Goal: Transaction & Acquisition: Obtain resource

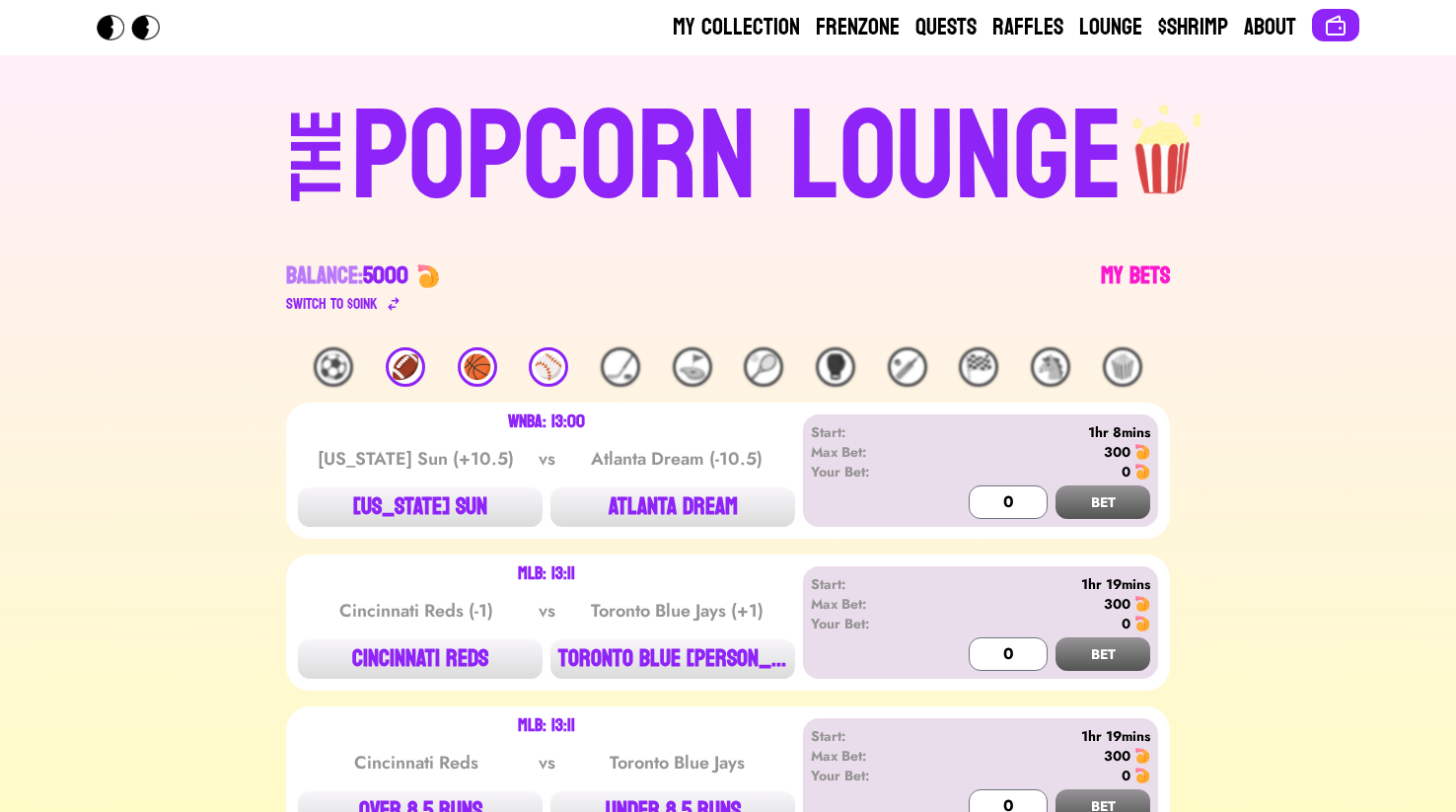
click at [1152, 270] on link "My Bets" at bounding box center [1135, 288] width 69 height 55
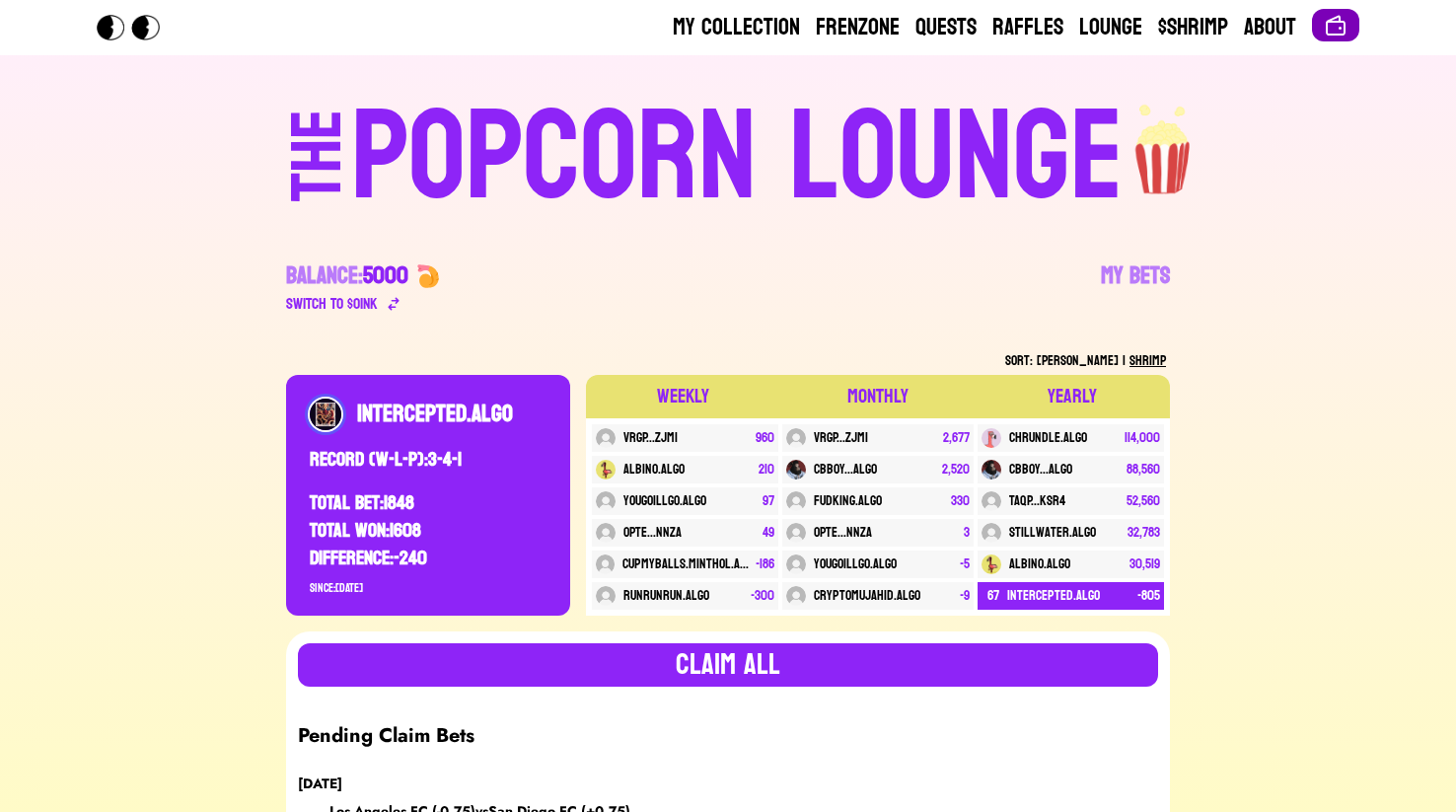
click at [1321, 11] on button at bounding box center [1335, 25] width 47 height 33
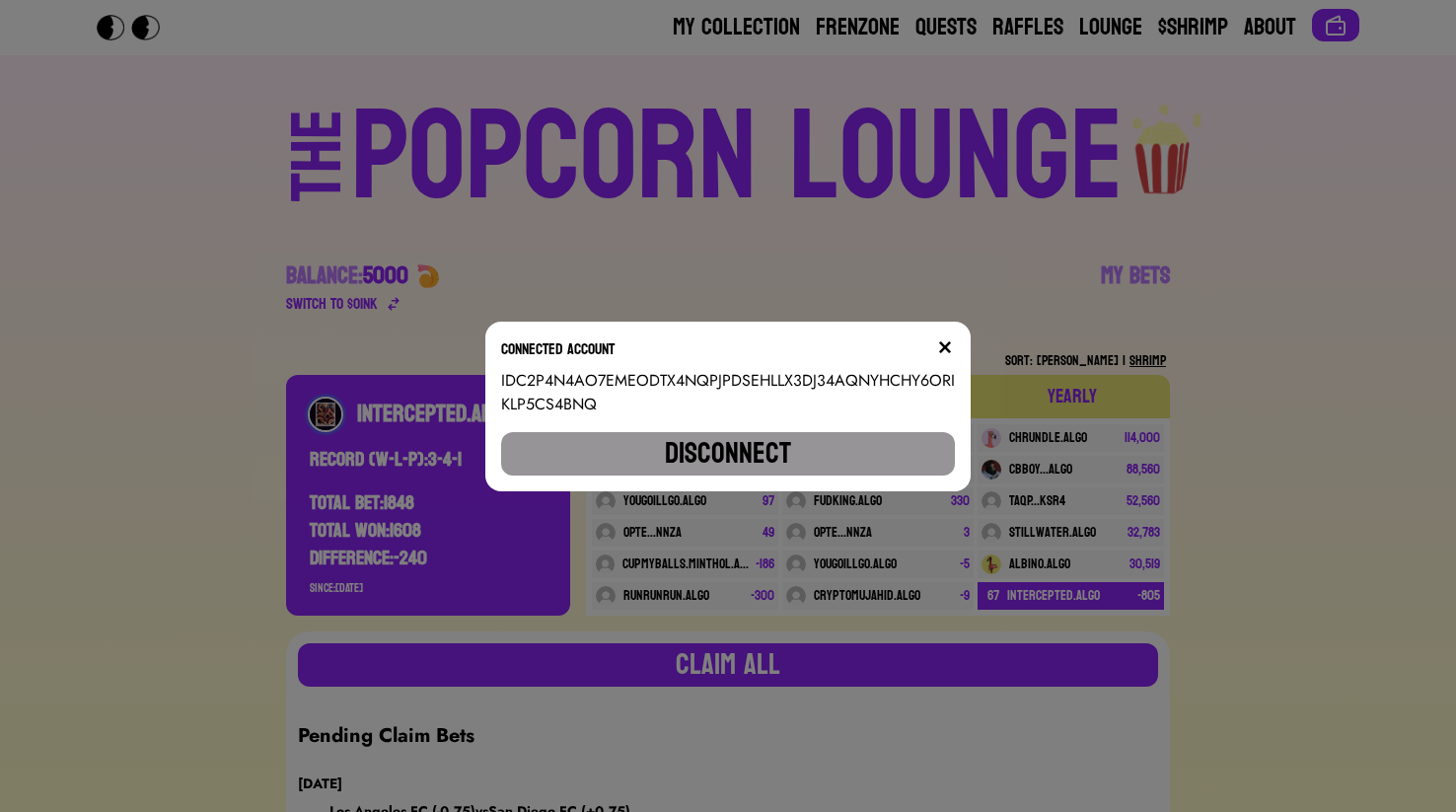
click at [721, 448] on button "Disconnect" at bounding box center [727, 453] width 453 height 43
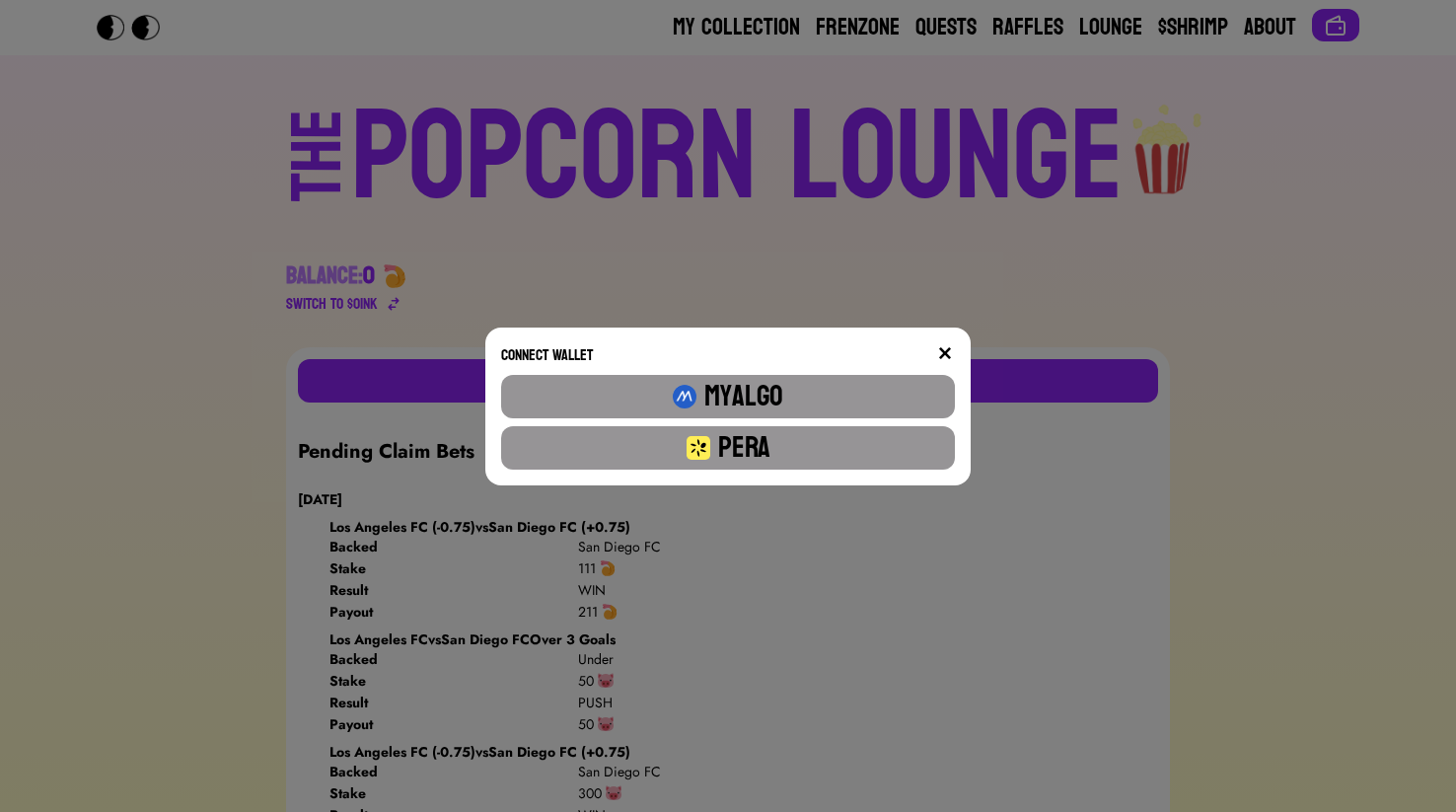
click at [849, 450] on button "Pera" at bounding box center [727, 447] width 453 height 43
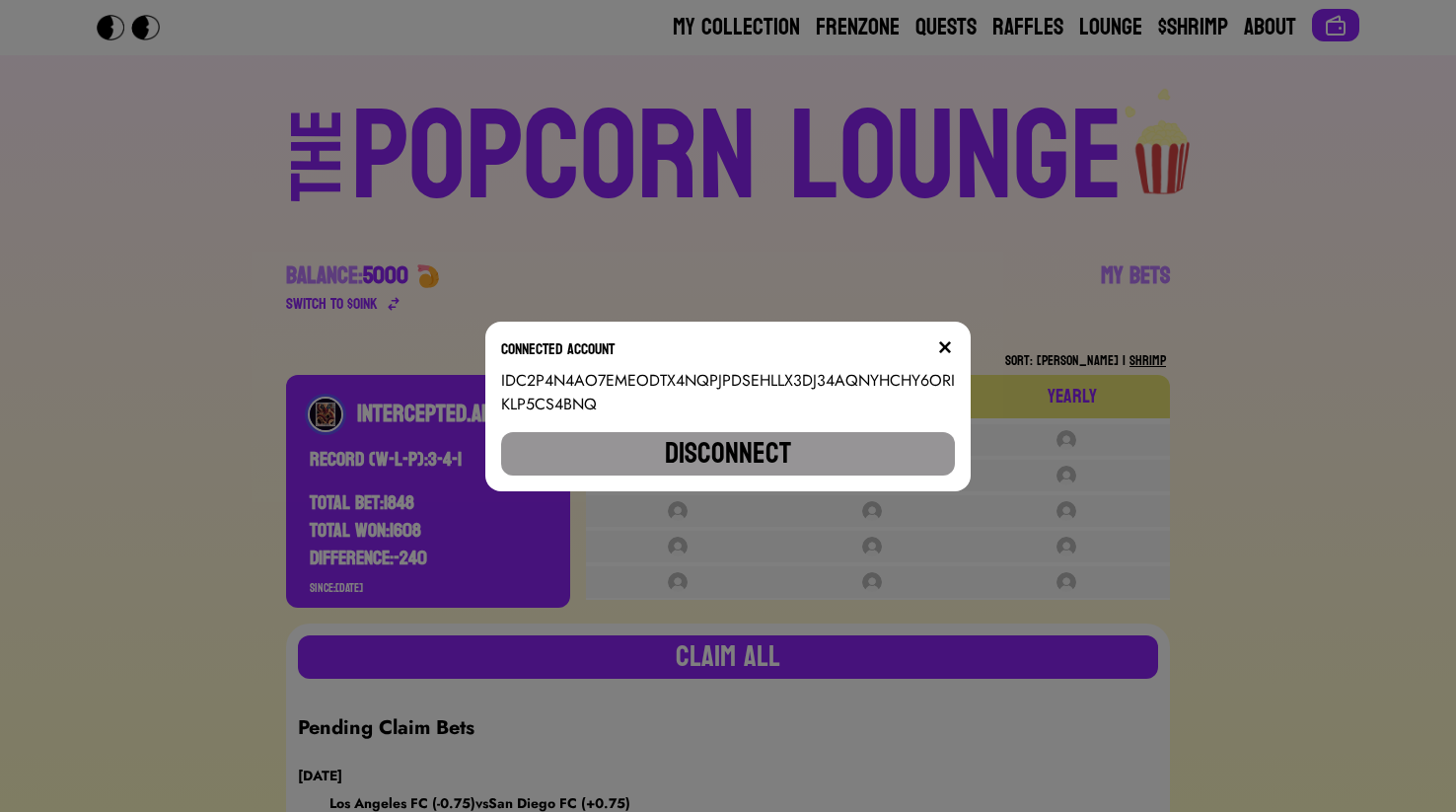
click at [849, 450] on button "Disconnect" at bounding box center [727, 453] width 453 height 43
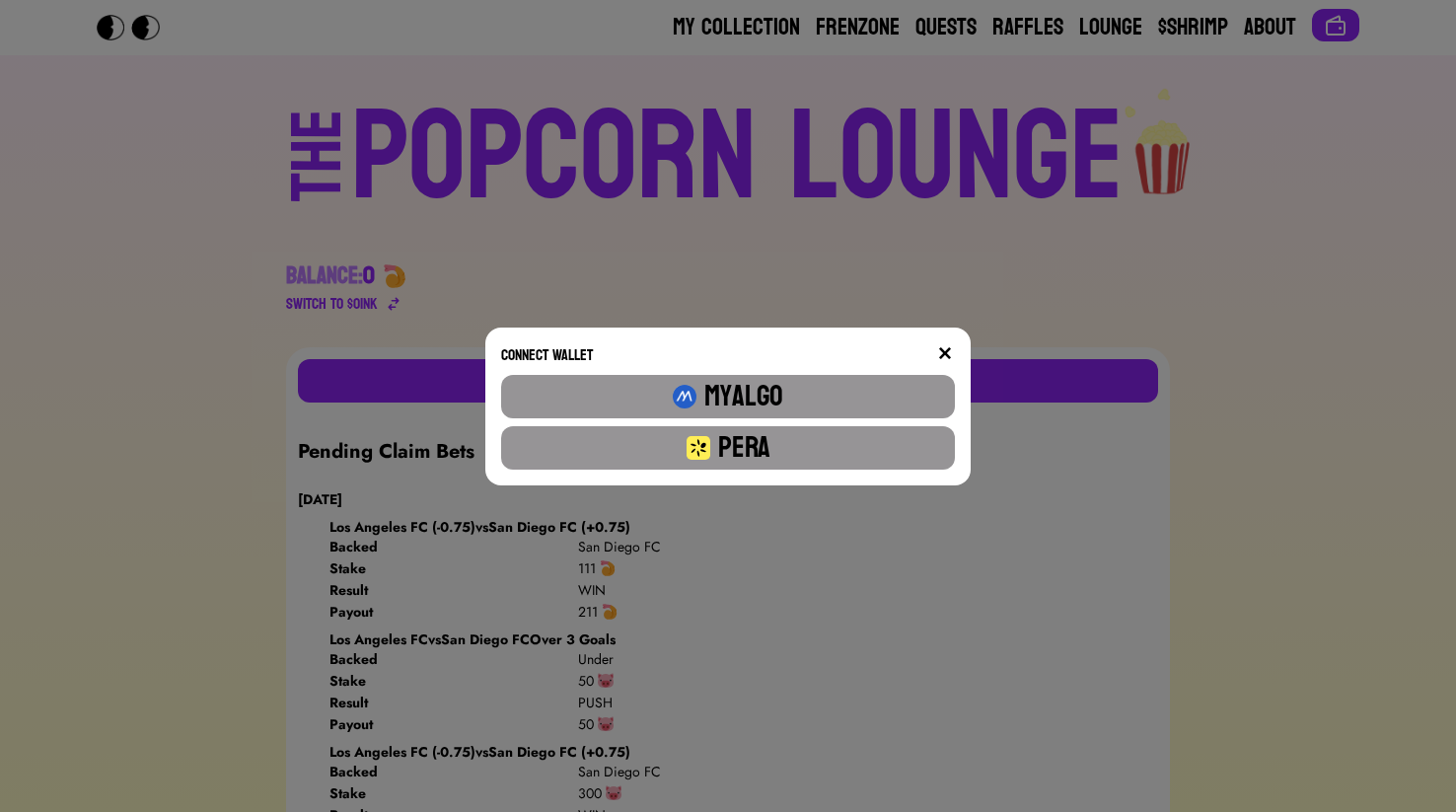
click at [903, 444] on button "Pera" at bounding box center [727, 447] width 453 height 43
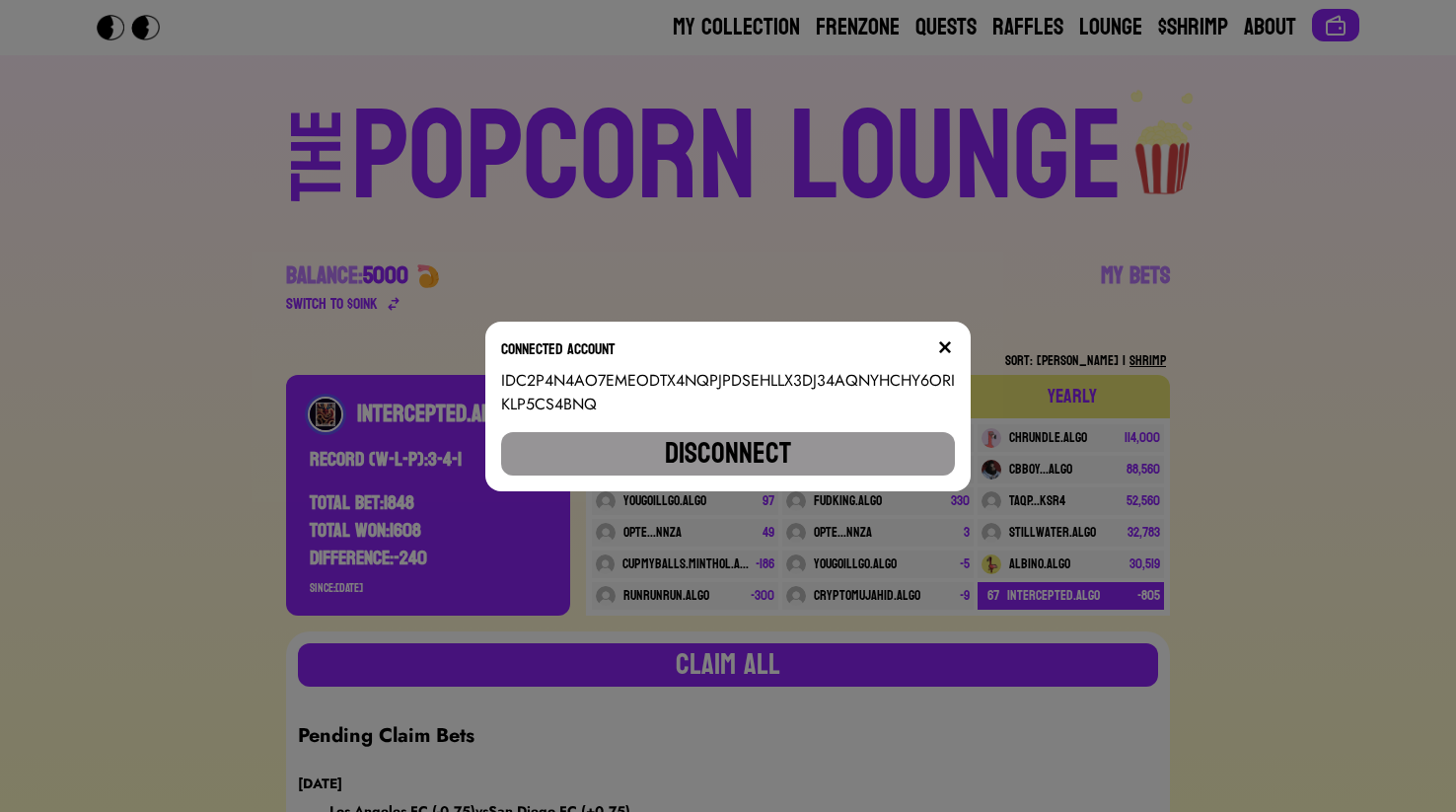
click at [927, 359] on div "Connected account" at bounding box center [727, 354] width 453 height 32
click at [948, 341] on img at bounding box center [945, 348] width 16 height 16
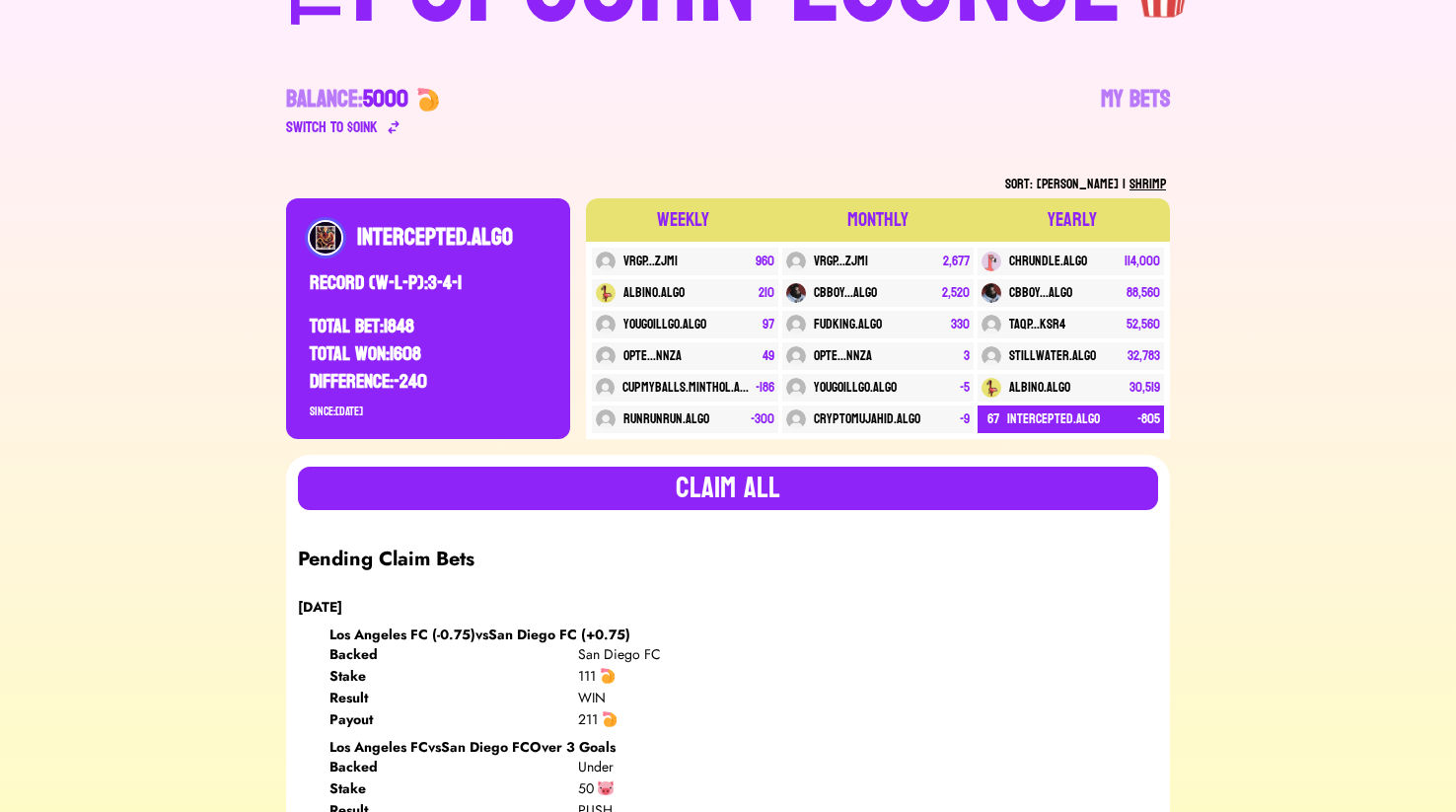
scroll to position [112, 0]
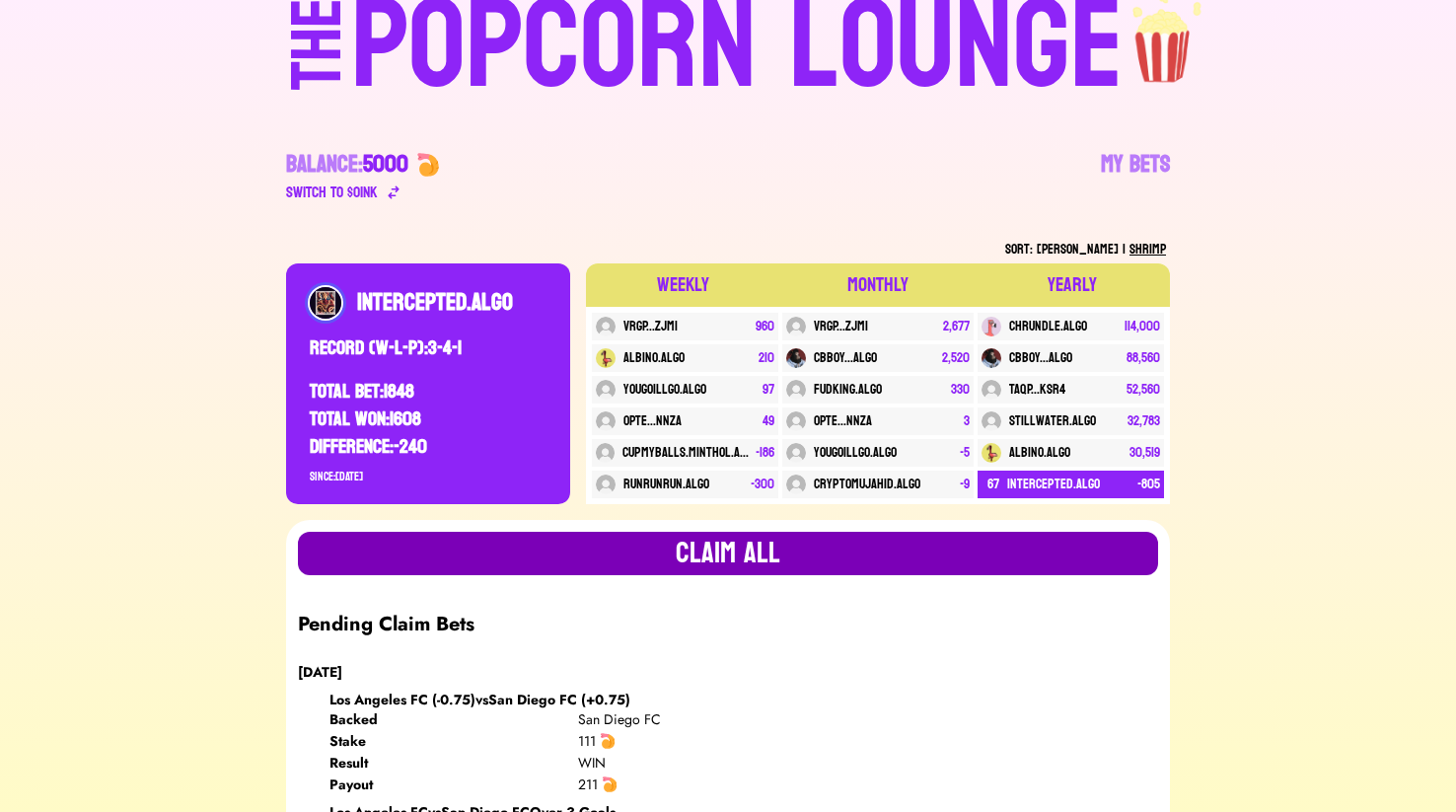
click at [787, 545] on button "Claim all" at bounding box center [728, 553] width 860 height 43
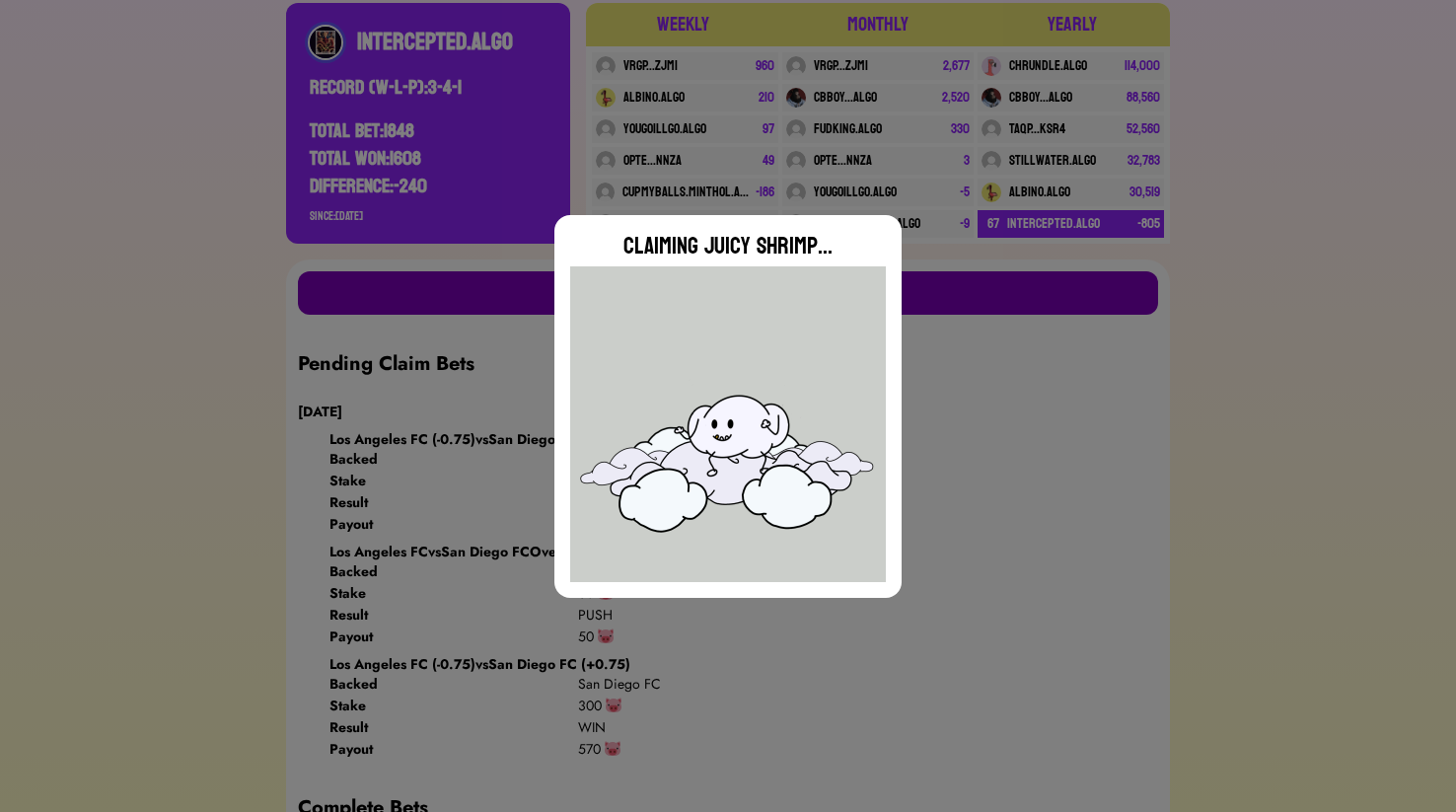
scroll to position [370, 0]
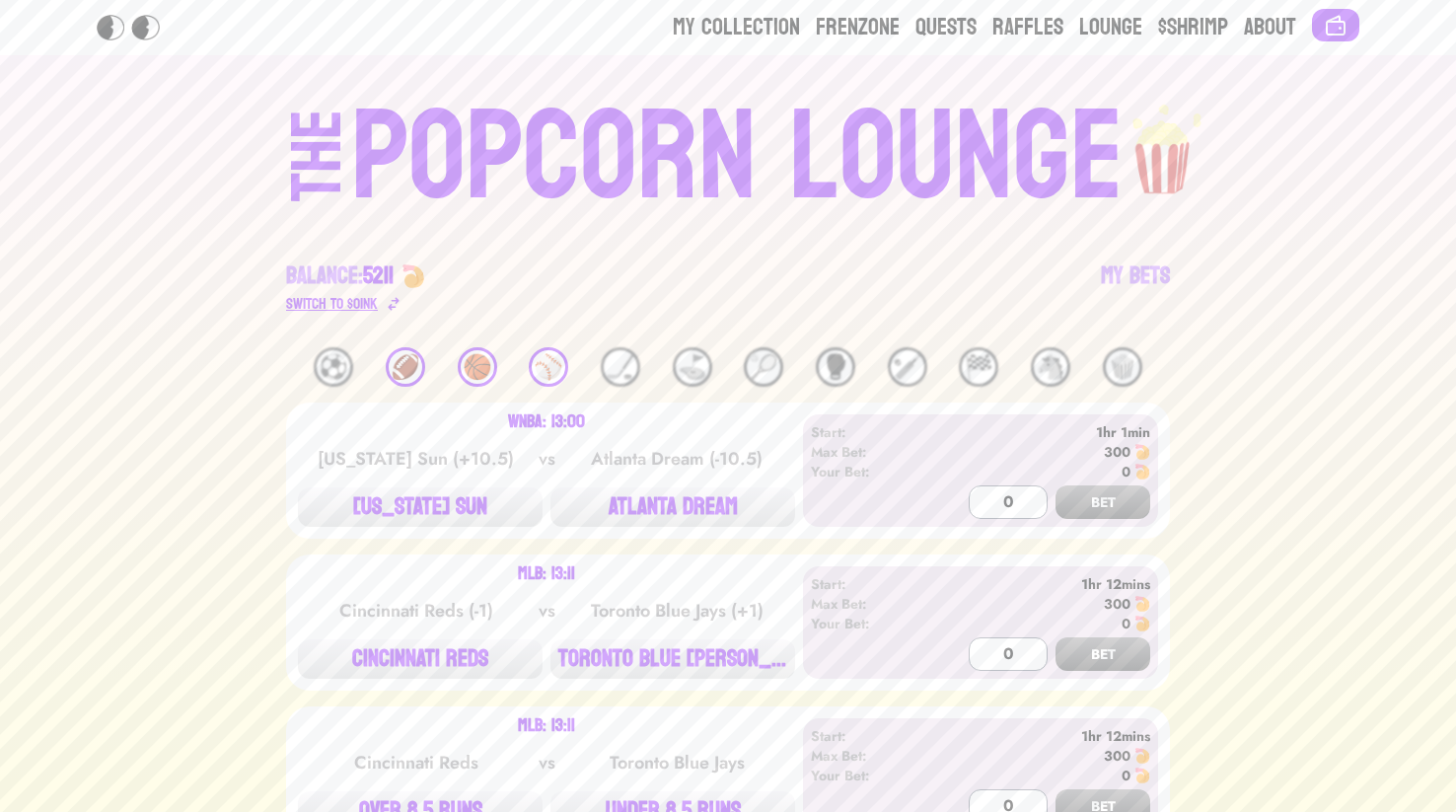
click at [369, 311] on div "Switch to $ OINK" at bounding box center [332, 304] width 92 height 24
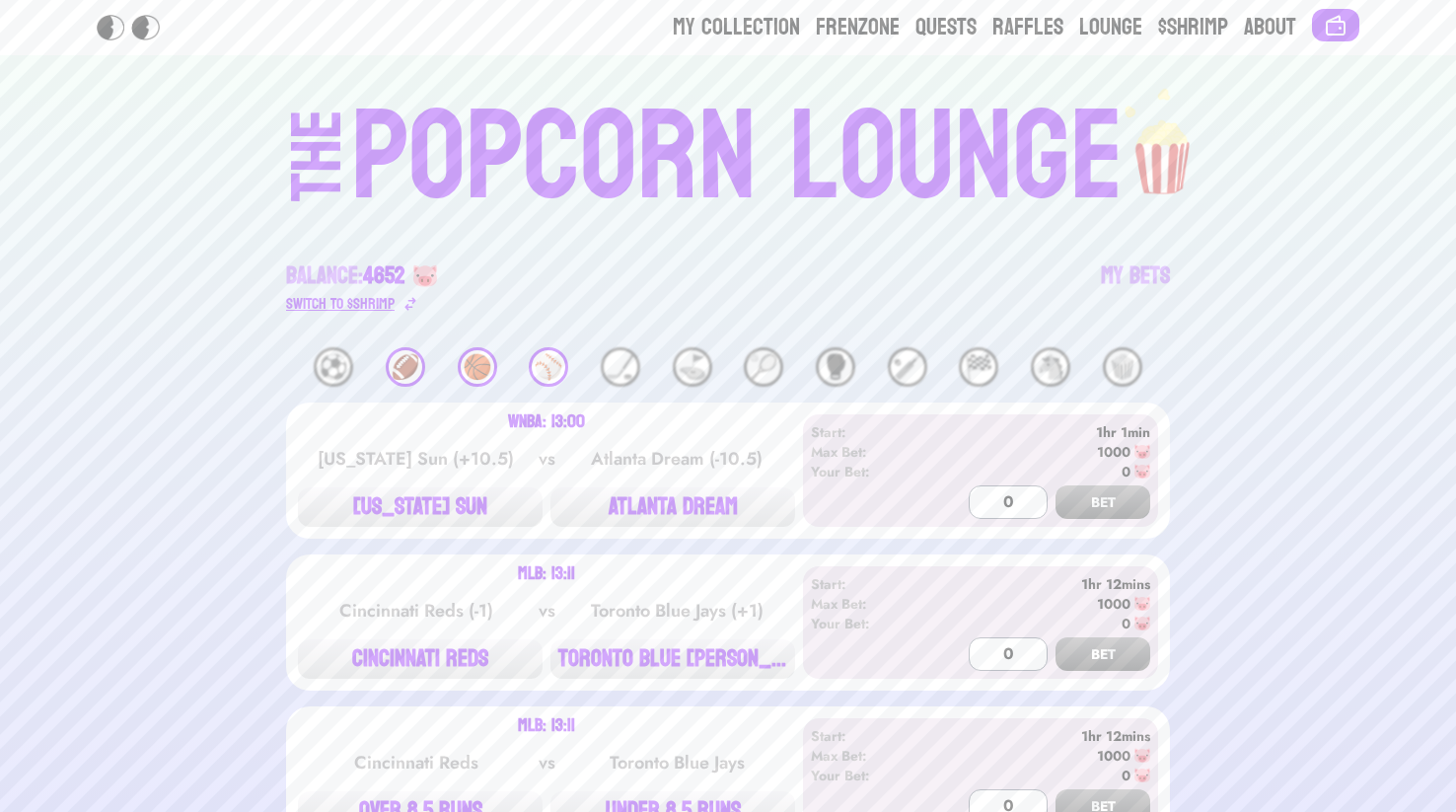
click at [369, 311] on div "Switch to $ SHRIMP" at bounding box center [341, 304] width 109 height 24
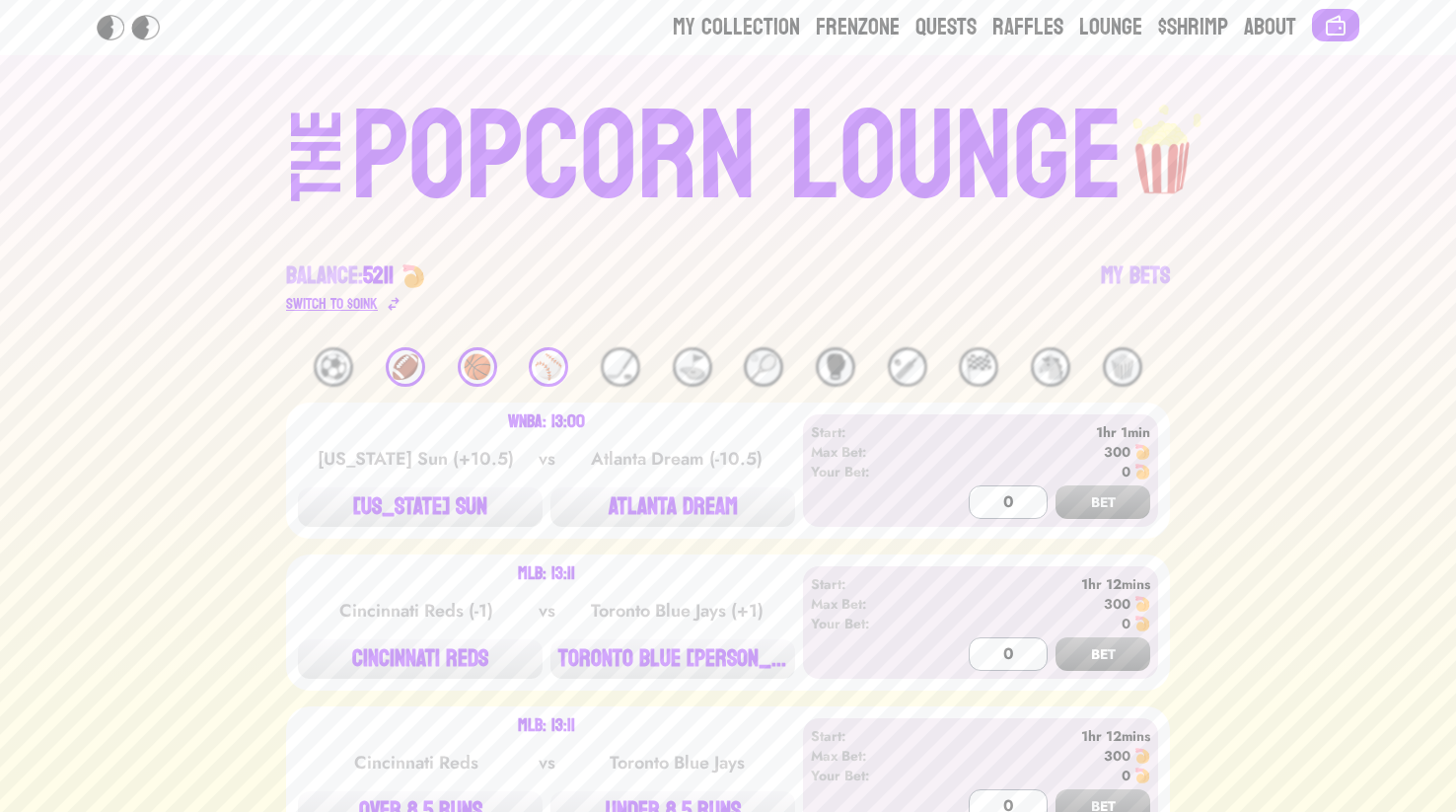
click at [369, 311] on div "Switch to $ OINK" at bounding box center [332, 304] width 92 height 24
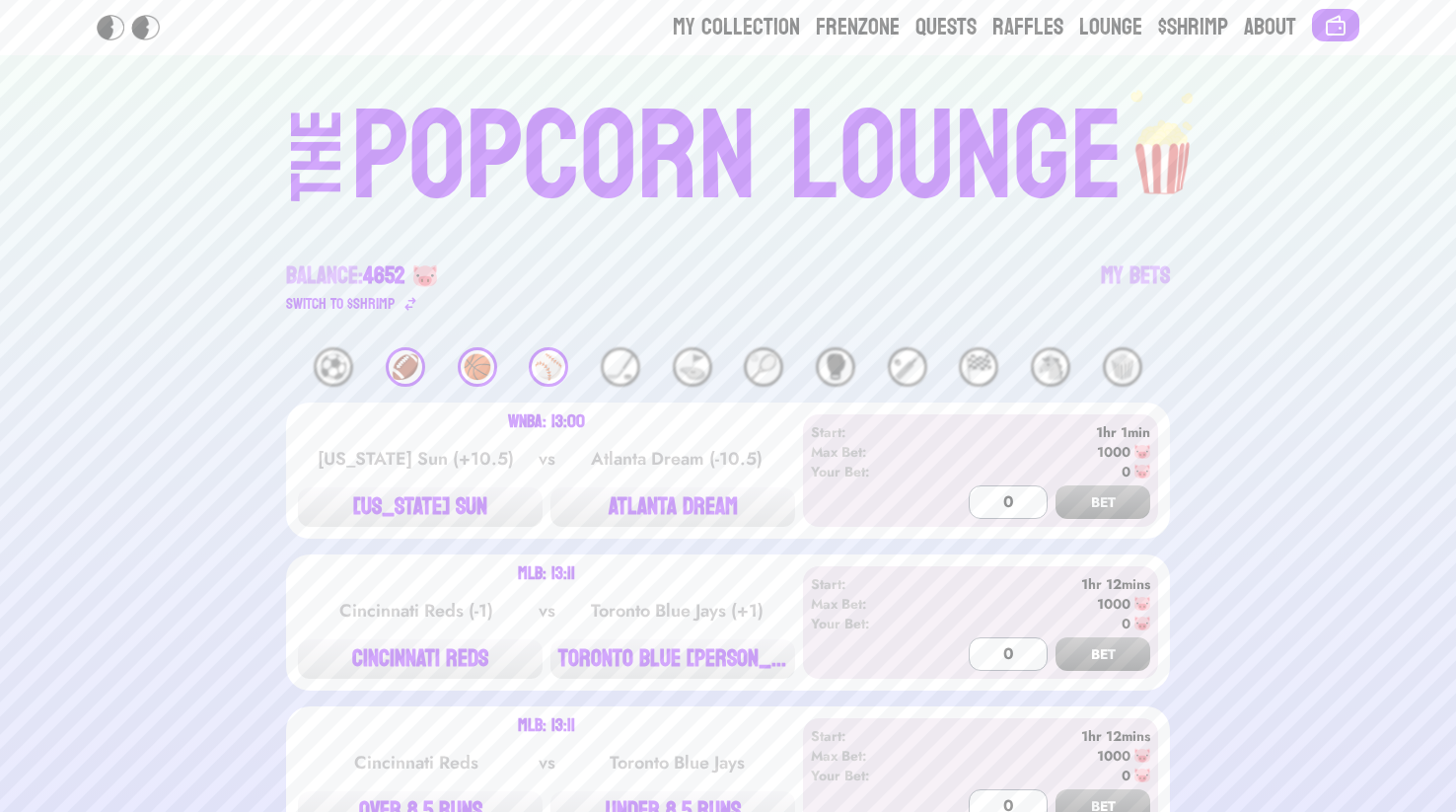
click at [409, 359] on div "🏈" at bounding box center [405, 367] width 40 height 40
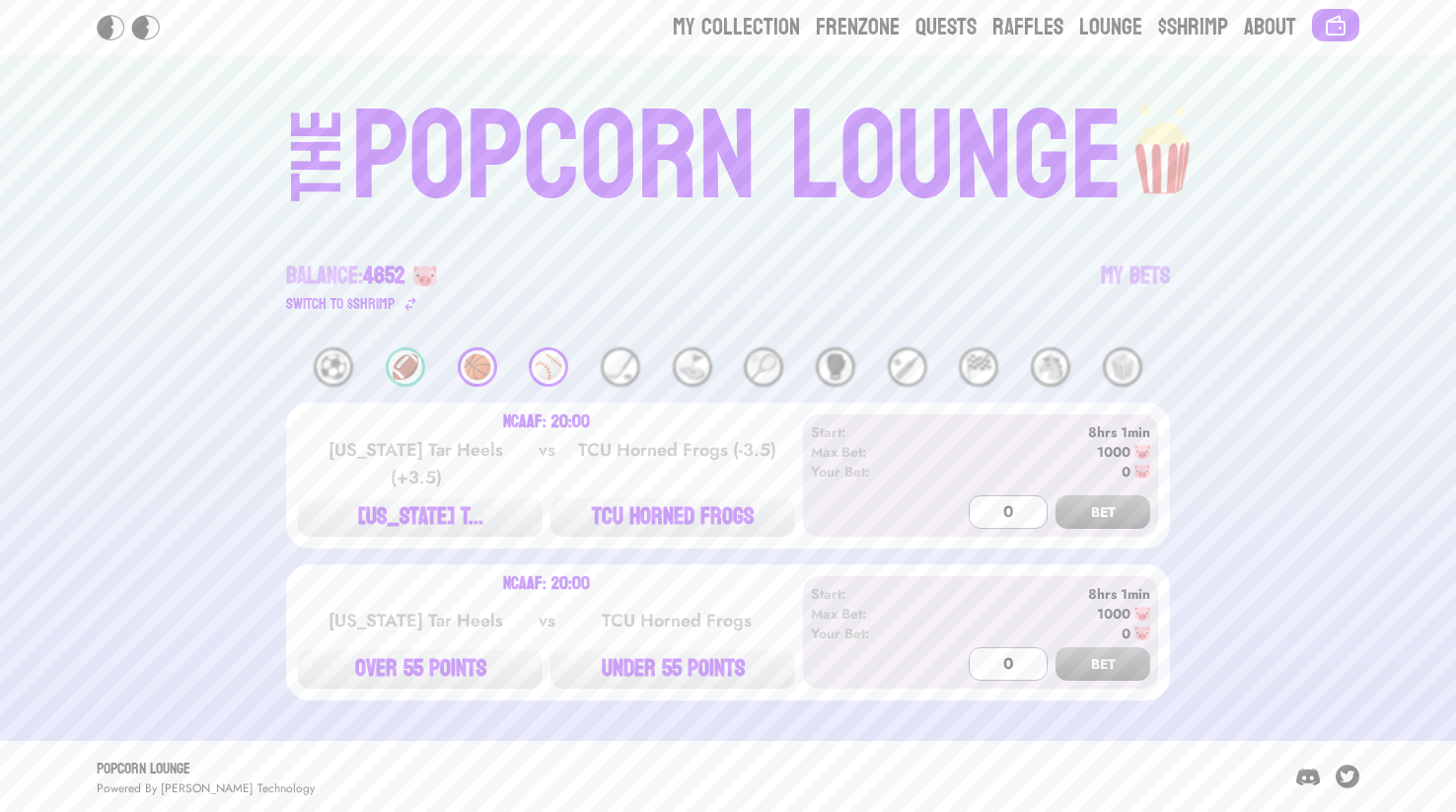
click at [331, 387] on div "⚽️ 🏈 🏀 ⚾️ 🏒 ⛳️ 🎾 🥊 🏏 🏁 🐴 🍿 NCAAF: 20:00 [US_STATE] Tar Heels (+3.5) vs TCU Horn…" at bounding box center [728, 525] width 1409 height 354
click at [1136, 270] on link "My Bets" at bounding box center [1135, 288] width 69 height 55
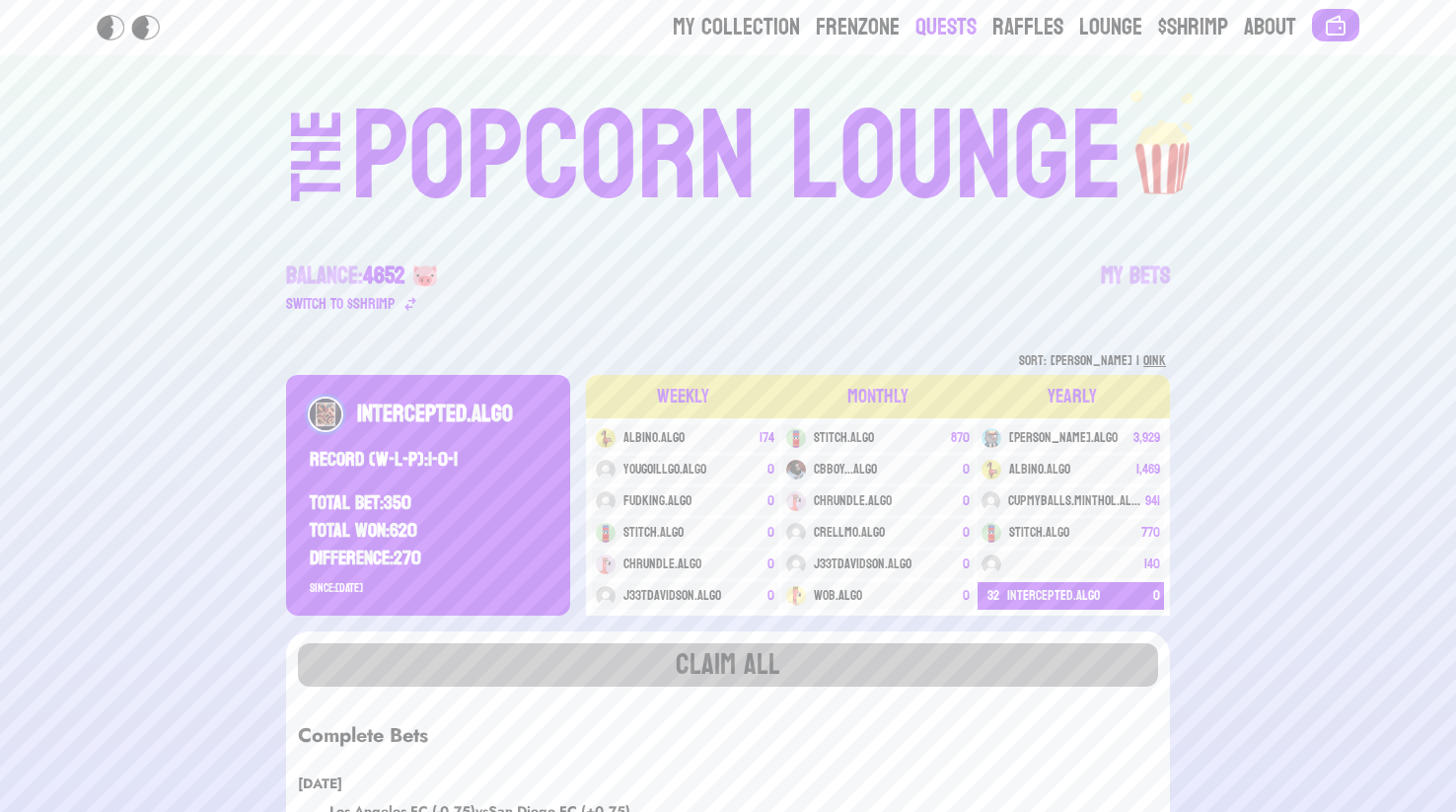
click at [932, 25] on link "Quests" at bounding box center [946, 28] width 61 height 32
